Goal: Ask a question

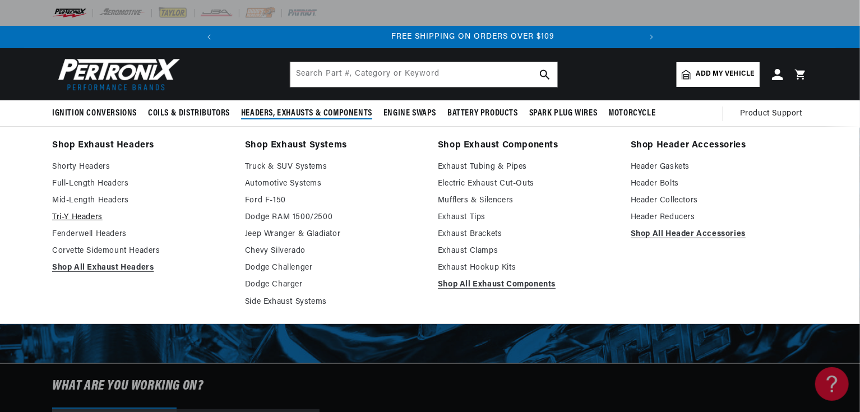
scroll to position [0, 418]
click at [293, 216] on link "Dodge RAM 1500/2500" at bounding box center [333, 217] width 177 height 13
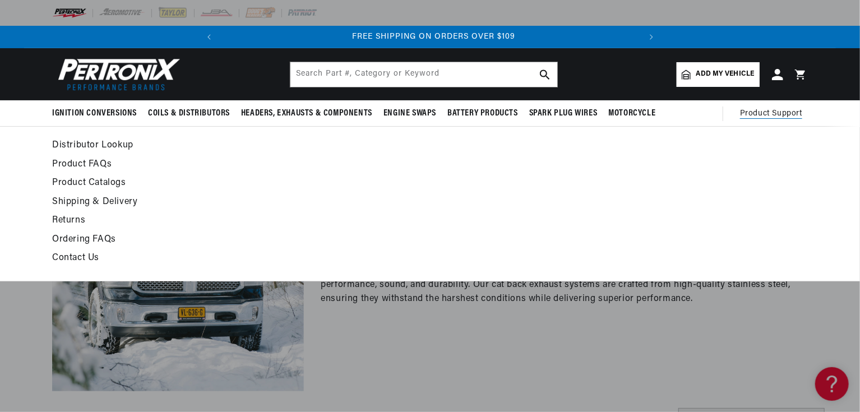
scroll to position [0, 418]
click at [81, 164] on link "Product FAQs" at bounding box center [327, 165] width 551 height 16
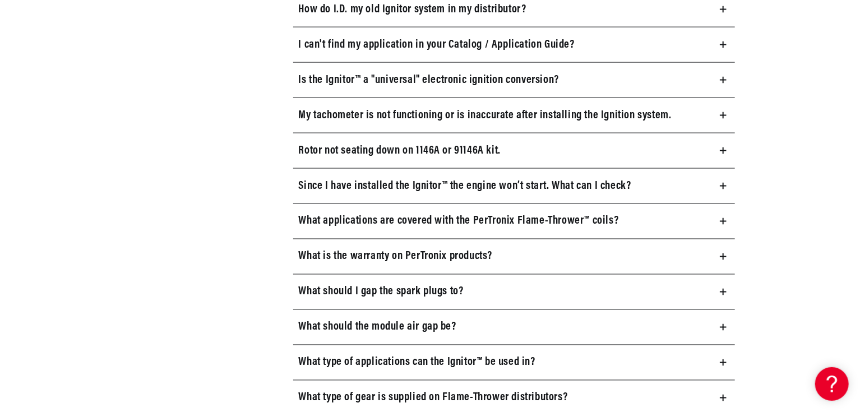
scroll to position [852, 0]
click at [372, 284] on h3 "What should I gap the spark plugs to?" at bounding box center [381, 292] width 165 height 18
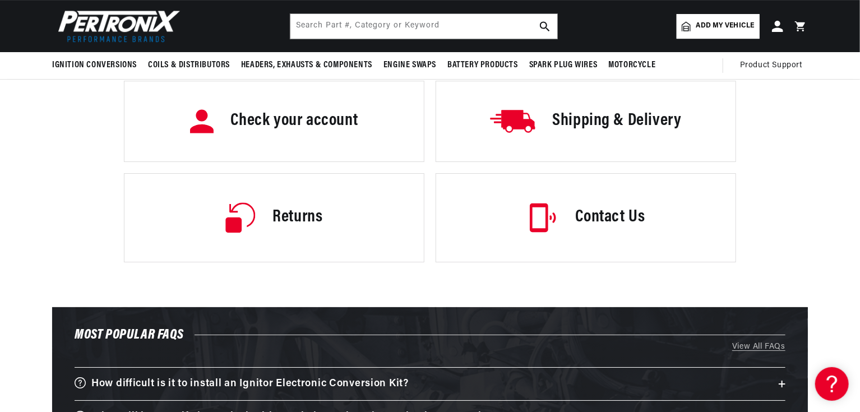
scroll to position [1928, 0]
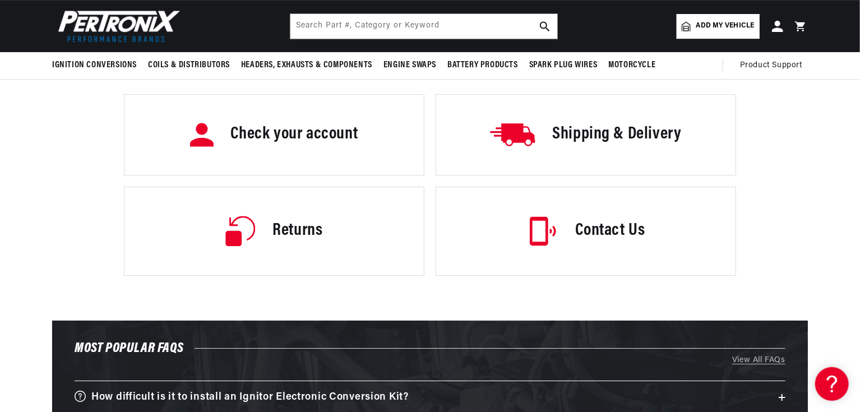
click at [596, 225] on h3 "Contact Us" at bounding box center [611, 231] width 70 height 24
